Goal: Information Seeking & Learning: Learn about a topic

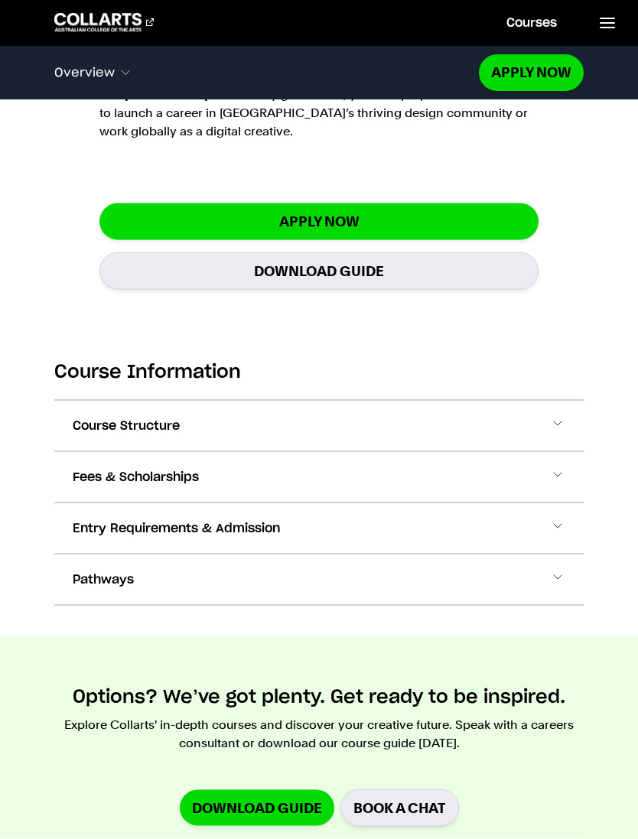
scroll to position [1693, 0]
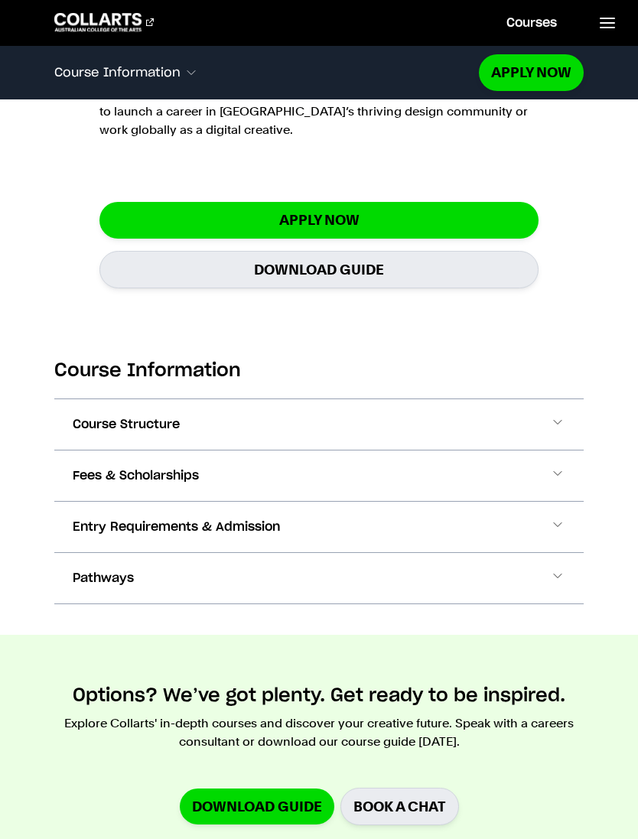
click at [556, 430] on span at bounding box center [557, 425] width 15 height 20
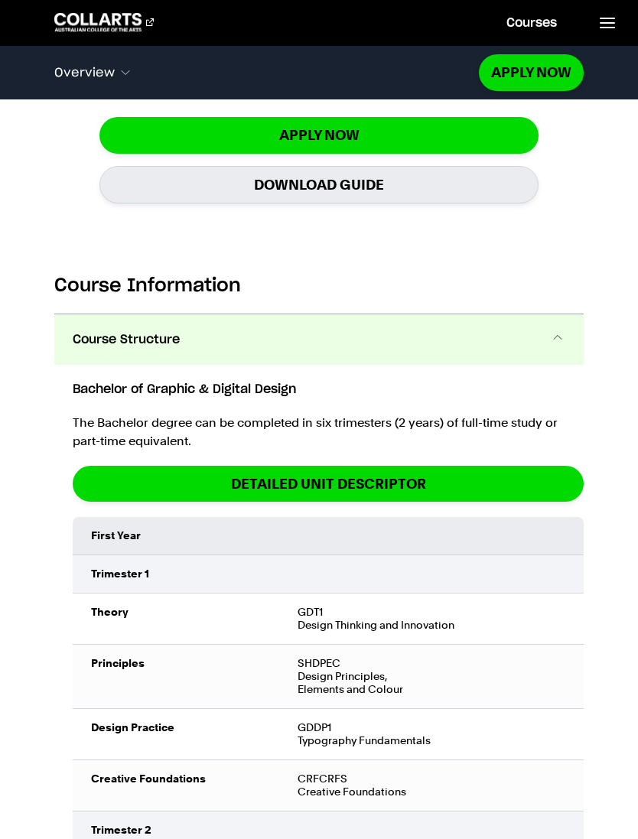
scroll to position [1771, 0]
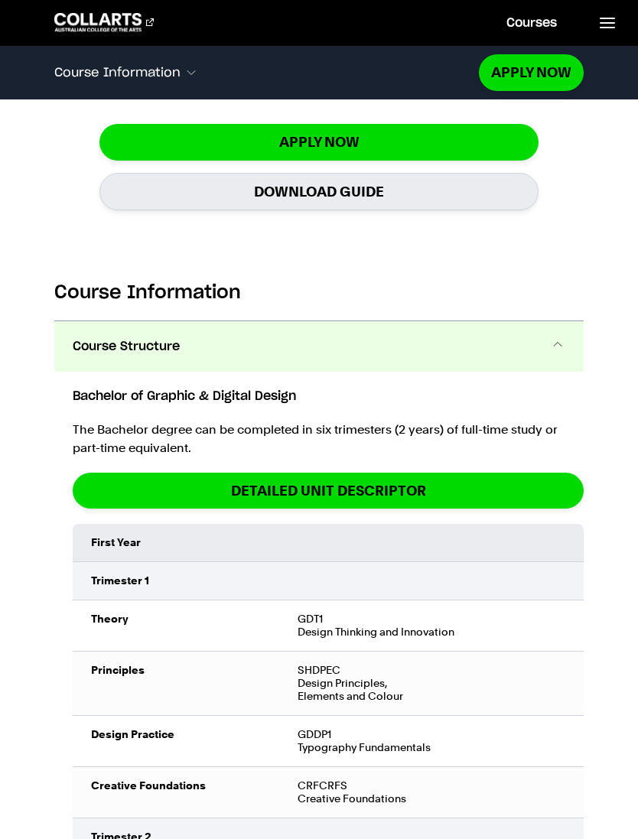
click at [560, 345] on span at bounding box center [557, 347] width 15 height 20
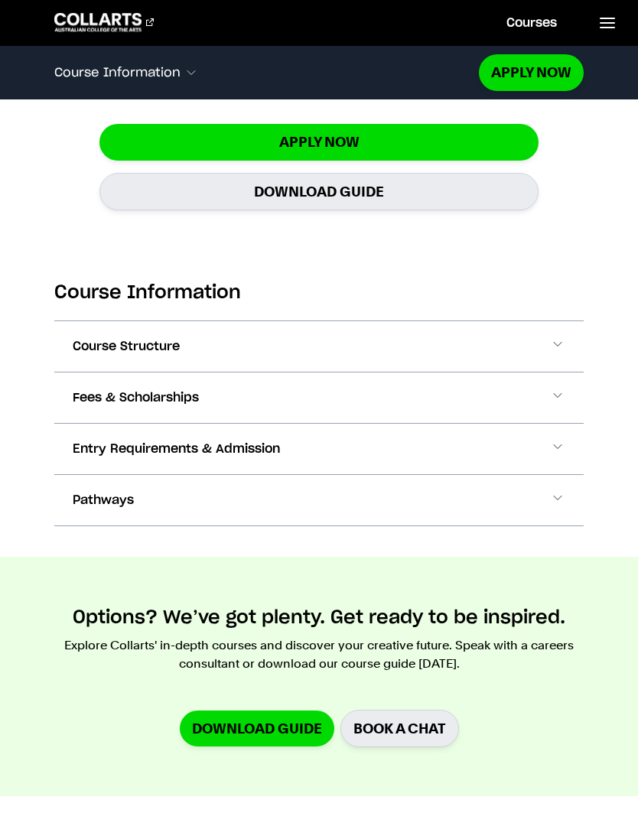
click at [568, 393] on button "Fees & Scholarships" at bounding box center [318, 398] width 529 height 51
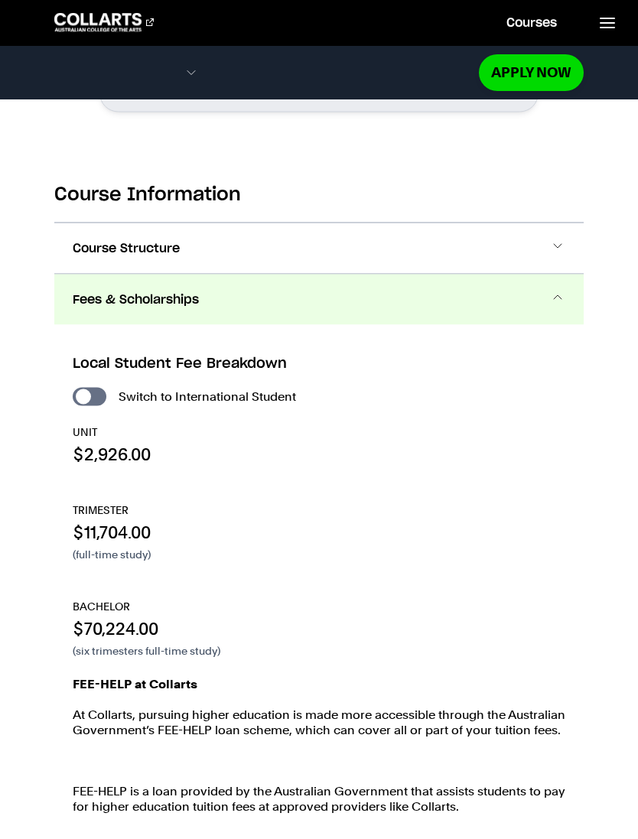
scroll to position [1870, 0]
click at [566, 289] on button "Fees & Scholarships" at bounding box center [318, 299] width 529 height 51
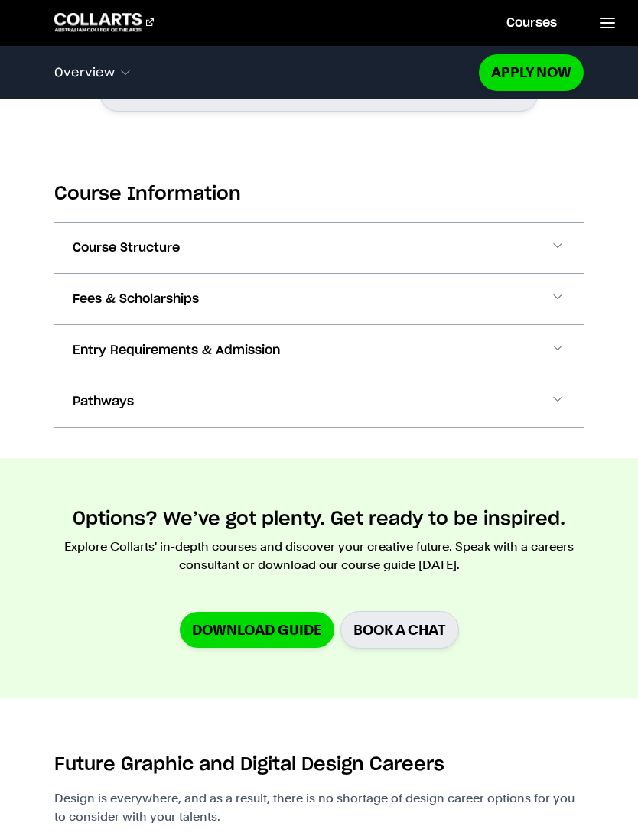
click at [552, 347] on span at bounding box center [557, 350] width 15 height 20
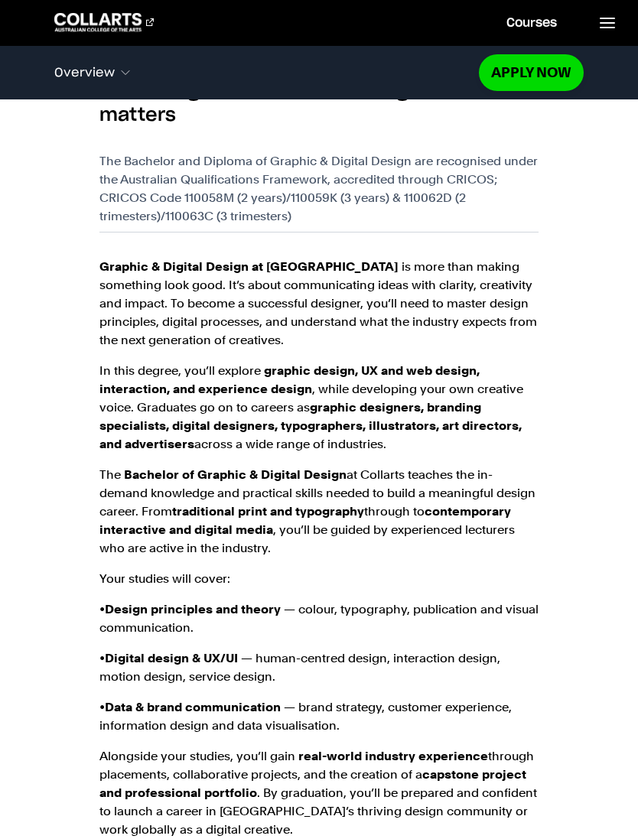
scroll to position [992, 0]
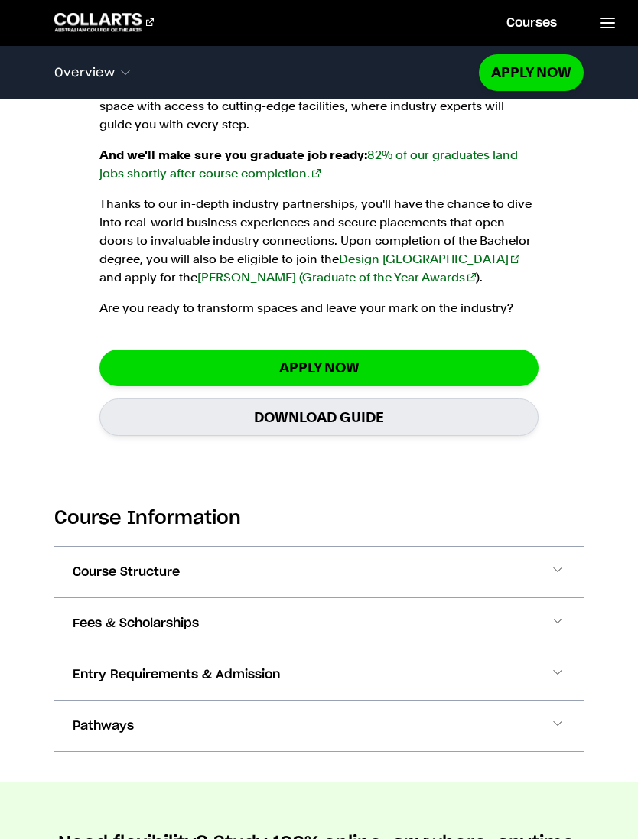
scroll to position [1500, 0]
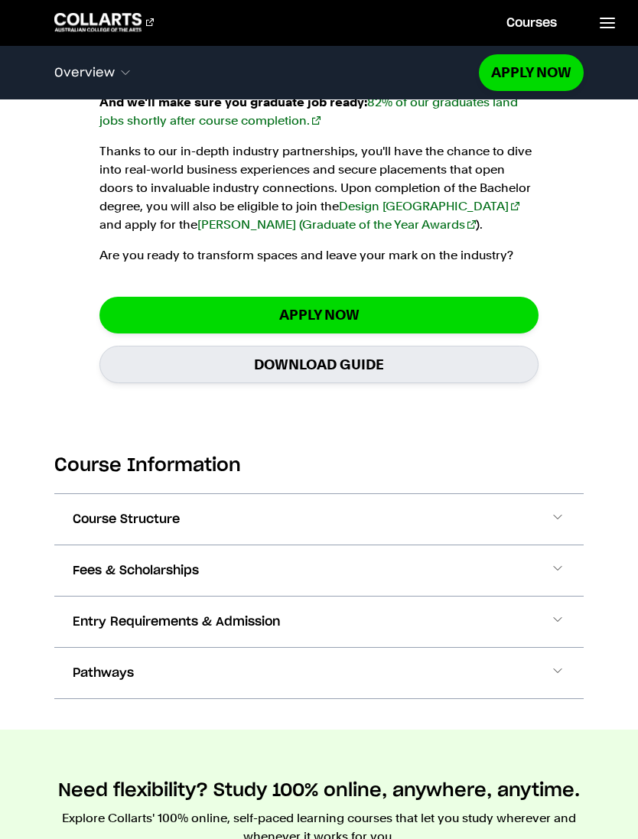
click at [559, 525] on span at bounding box center [557, 520] width 15 height 20
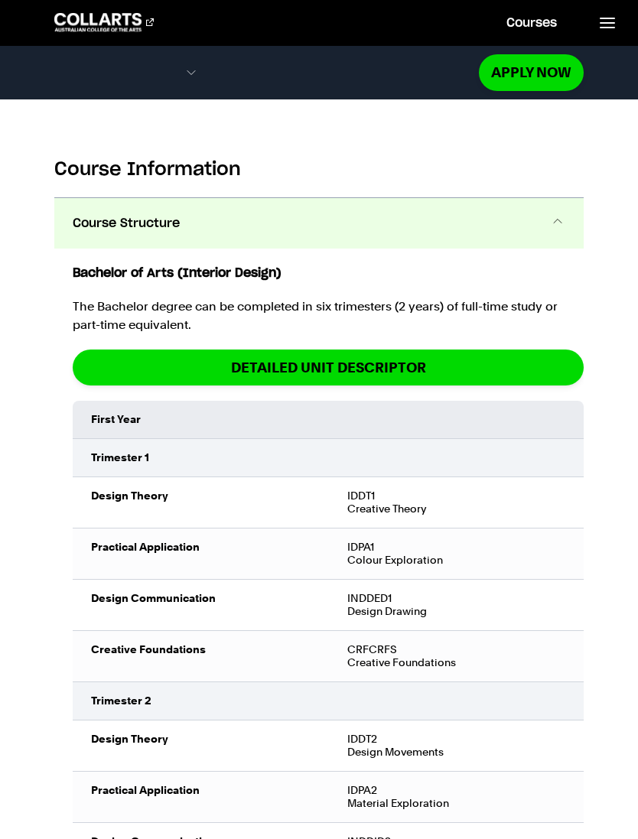
scroll to position [1796, 0]
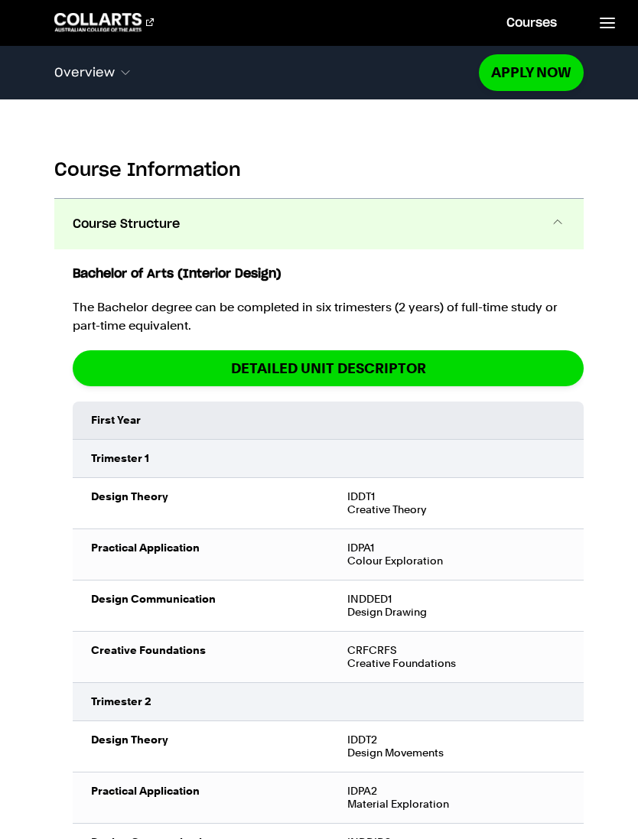
click at [557, 233] on span at bounding box center [557, 224] width 15 height 20
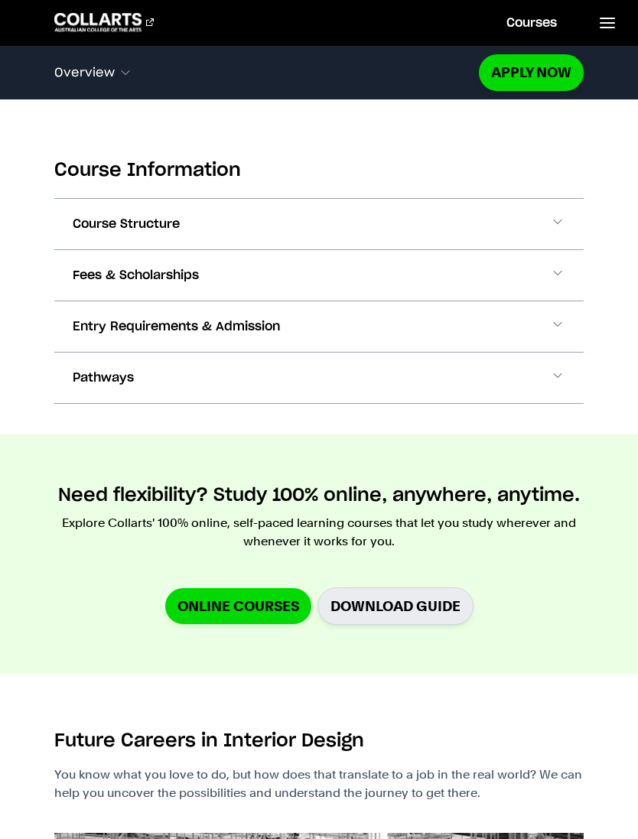
click at [554, 278] on span at bounding box center [557, 276] width 15 height 20
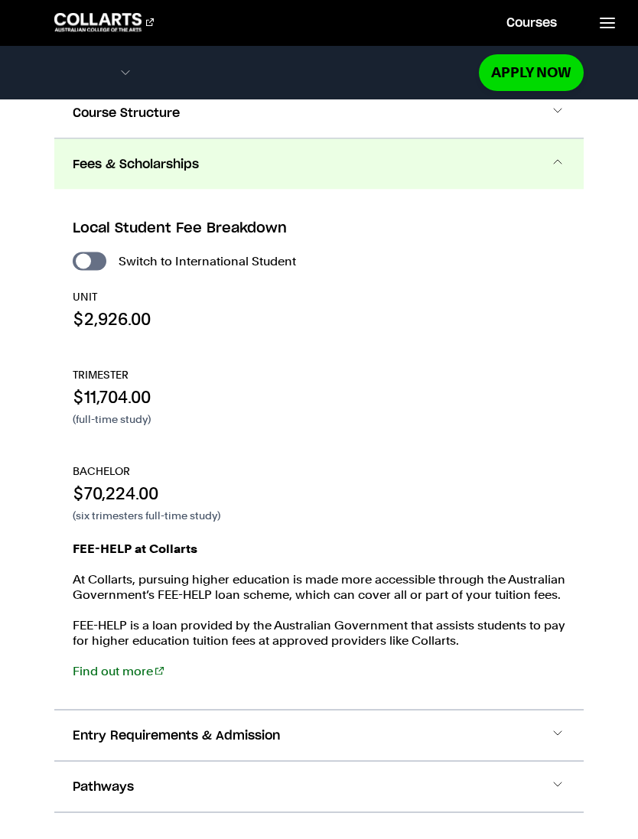
scroll to position [1908, 0]
click at [555, 168] on span at bounding box center [557, 164] width 15 height 20
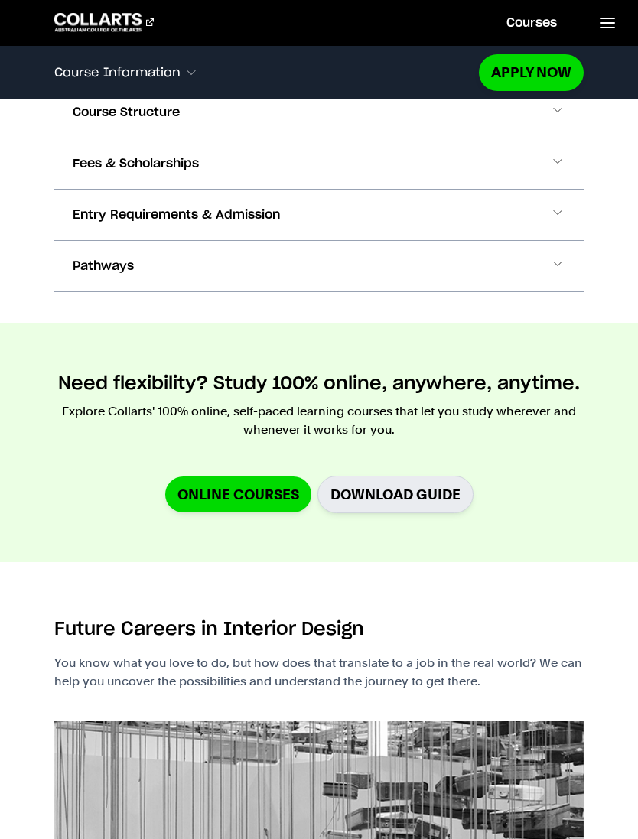
click at [554, 223] on span at bounding box center [557, 215] width 15 height 20
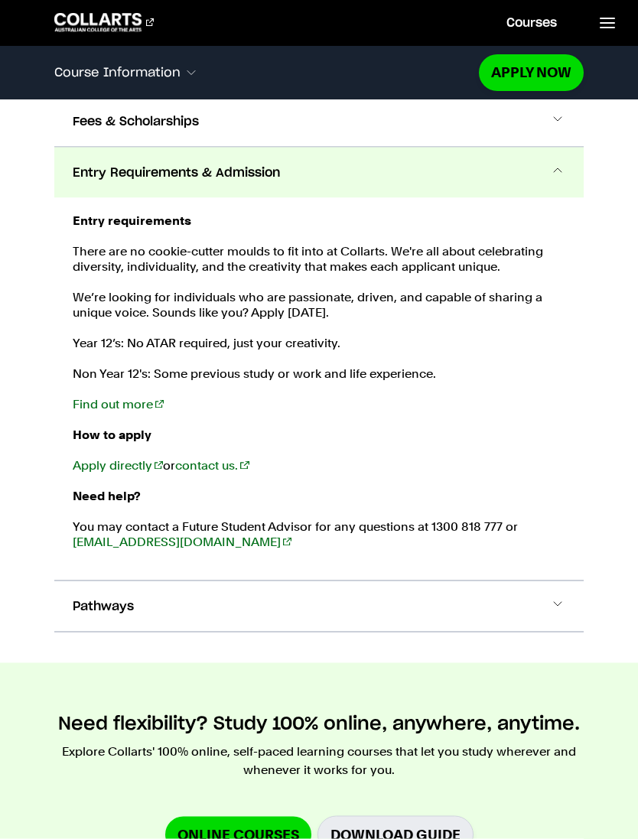
scroll to position [1959, 0]
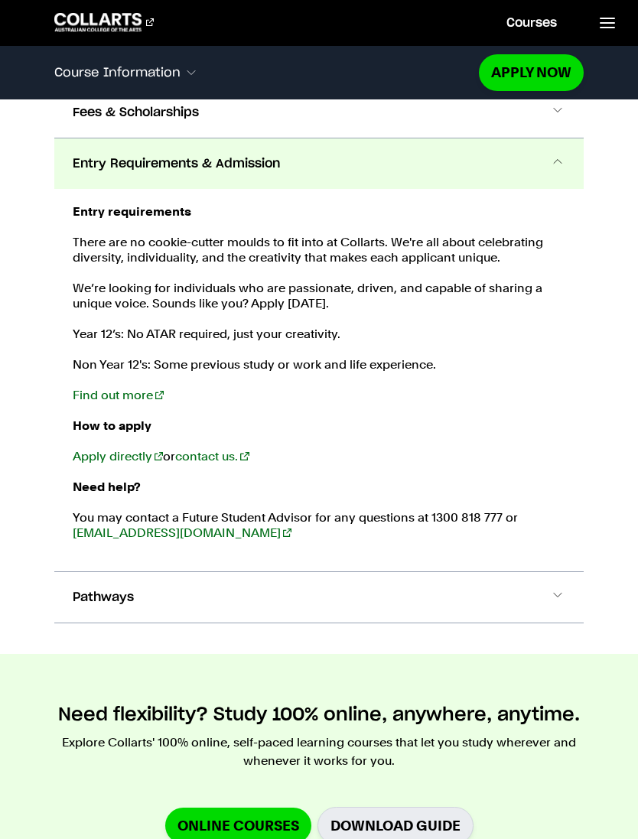
click at [559, 157] on span at bounding box center [557, 164] width 15 height 20
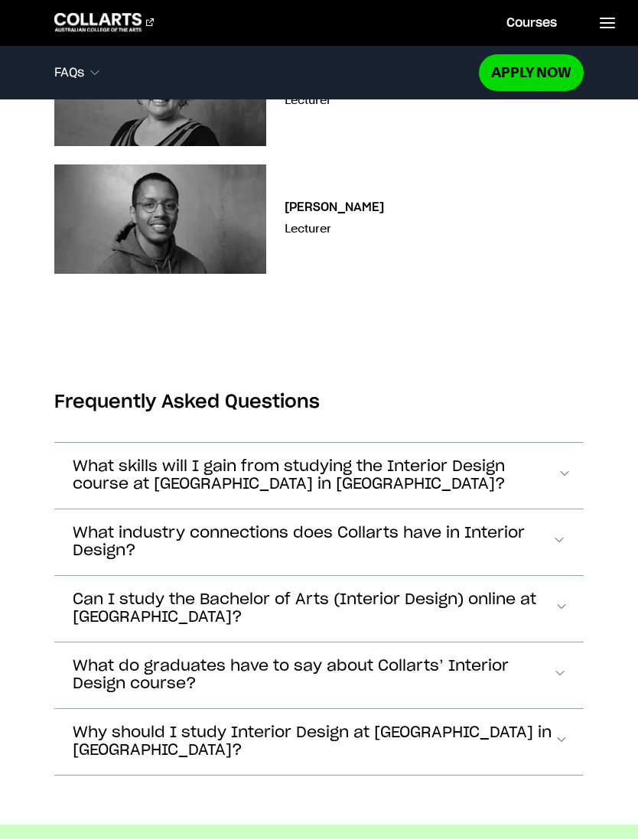
scroll to position [7222, 0]
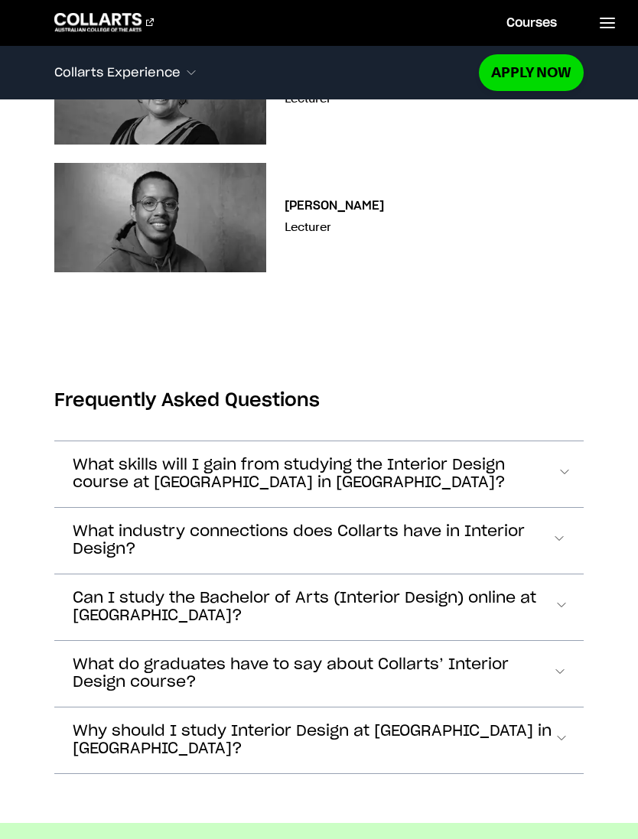
click at [546, 539] on span "What industry connections does Collarts have in Interior Design?" at bounding box center [312, 540] width 479 height 35
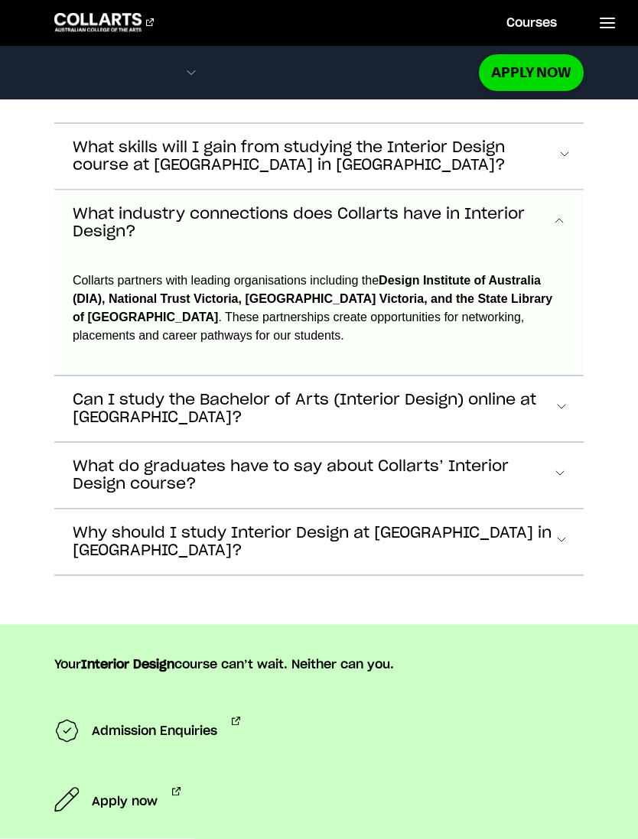
scroll to position [7590, 0]
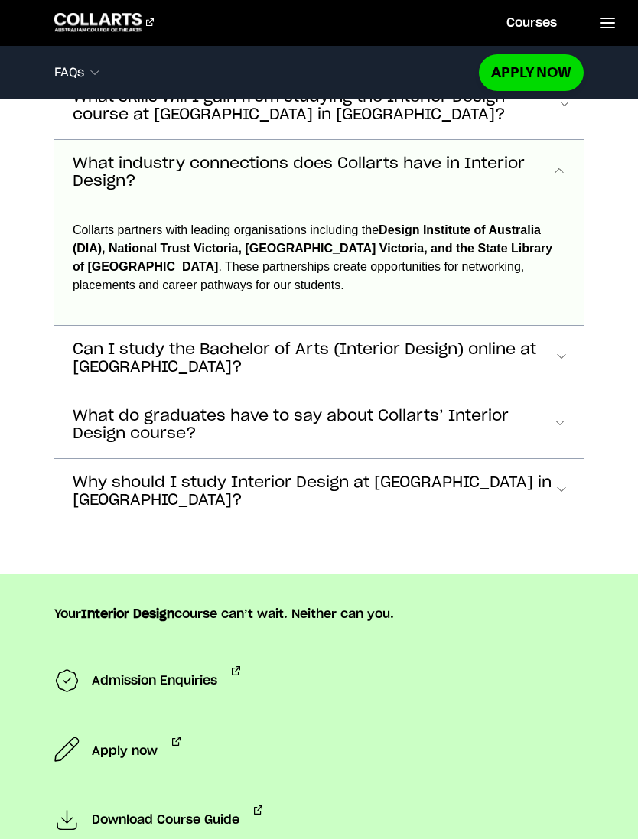
click at [556, 359] on span "Accordion Section" at bounding box center [559, 359] width 11 height 20
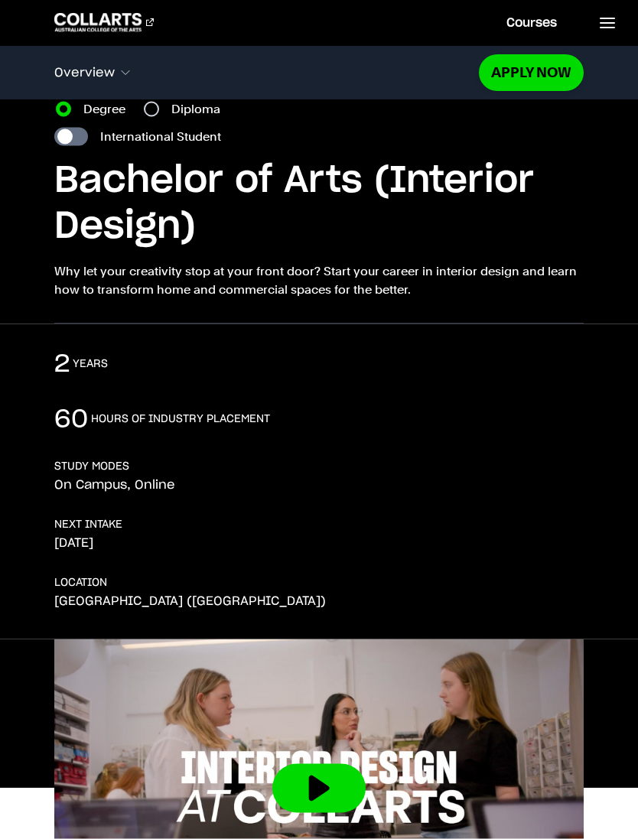
scroll to position [0, 0]
